Goal: Navigation & Orientation: Find specific page/section

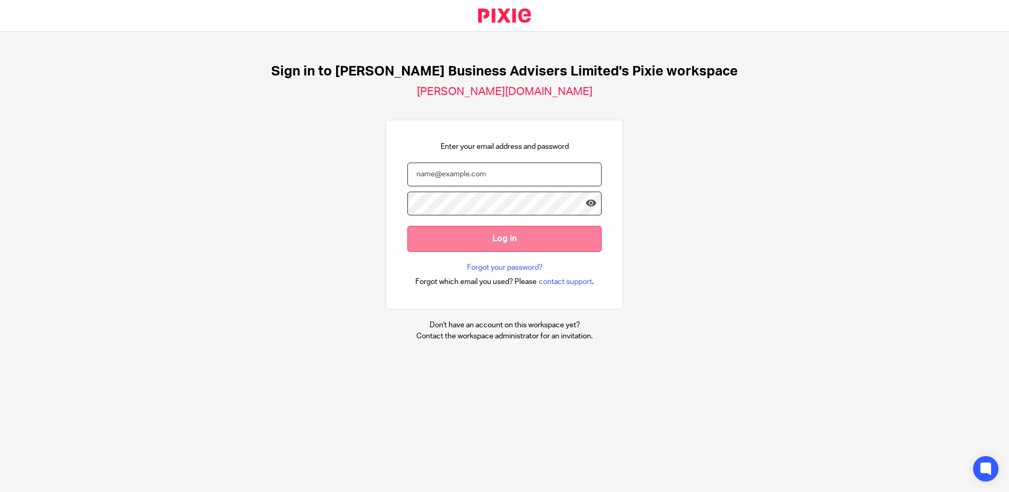
type input "rachel@bicknells.net"
click at [521, 238] on input "Log in" at bounding box center [505, 239] width 194 height 26
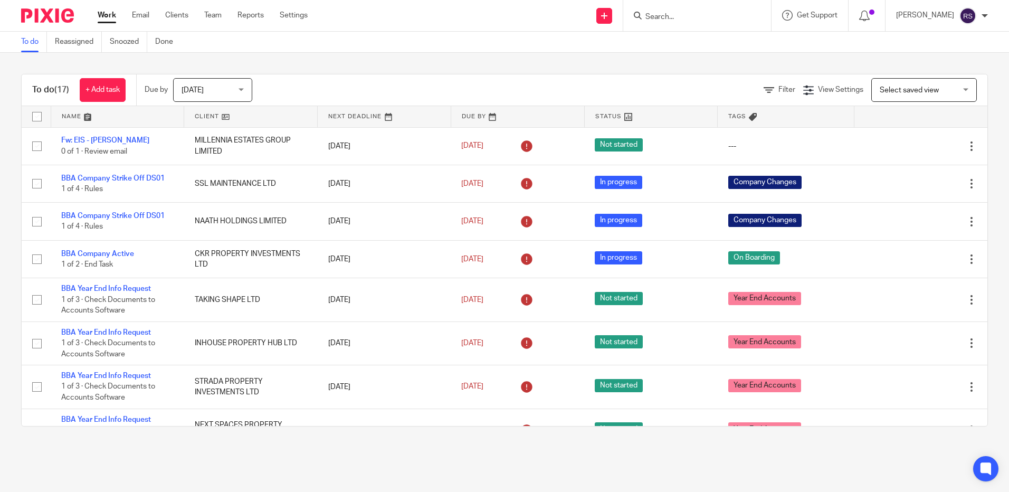
click at [682, 11] on form at bounding box center [701, 15] width 112 height 13
click at [678, 18] on input "Search" at bounding box center [692, 18] width 95 height 10
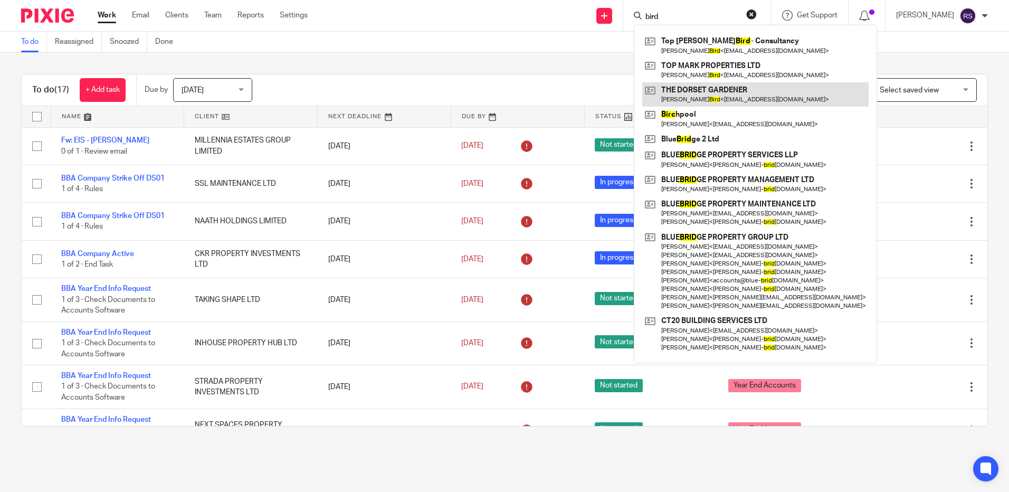
type input "bird"
click at [719, 98] on link at bounding box center [755, 94] width 226 height 24
